Goal: Navigation & Orientation: Go to known website

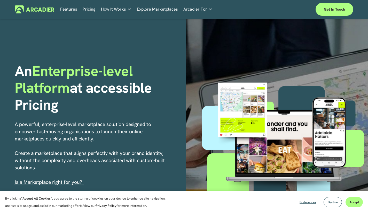
click at [333, 204] on span "Decline" at bounding box center [333, 202] width 10 height 4
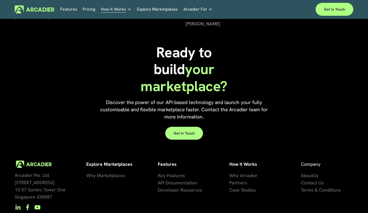
scroll to position [1131, 0]
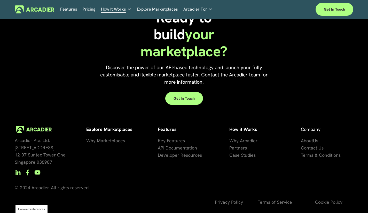
click at [0, 170] on div "Arcadier Pte. Ltd. 7 Temasek Boulevard 12-07 Suntec Tower One Singapore 038987 …" at bounding box center [184, 169] width 368 height 87
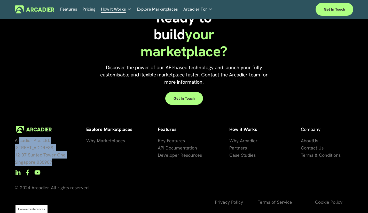
drag, startPoint x: 56, startPoint y: 165, endPoint x: 20, endPoint y: 141, distance: 43.7
click at [20, 141] on div "Arcadier Pte. Ltd. 7 Temasek Boulevard 12-07 Suntec Tower One Singapore 038987" at bounding box center [48, 151] width 67 height 36
click at [29, 148] on span "Arcadier Pte. Ltd. 7 Temasek Boulevard 12-07 Suntec Tower One Singapore 038987" at bounding box center [40, 151] width 51 height 28
drag, startPoint x: 53, startPoint y: 161, endPoint x: 12, endPoint y: 139, distance: 46.2
click at [12, 139] on div "Arcadier Pte. Ltd. 7 Temasek Boulevard 12-07 Suntec Tower One Singapore 038987 …" at bounding box center [184, 169] width 368 height 87
